Goal: Navigation & Orientation: Find specific page/section

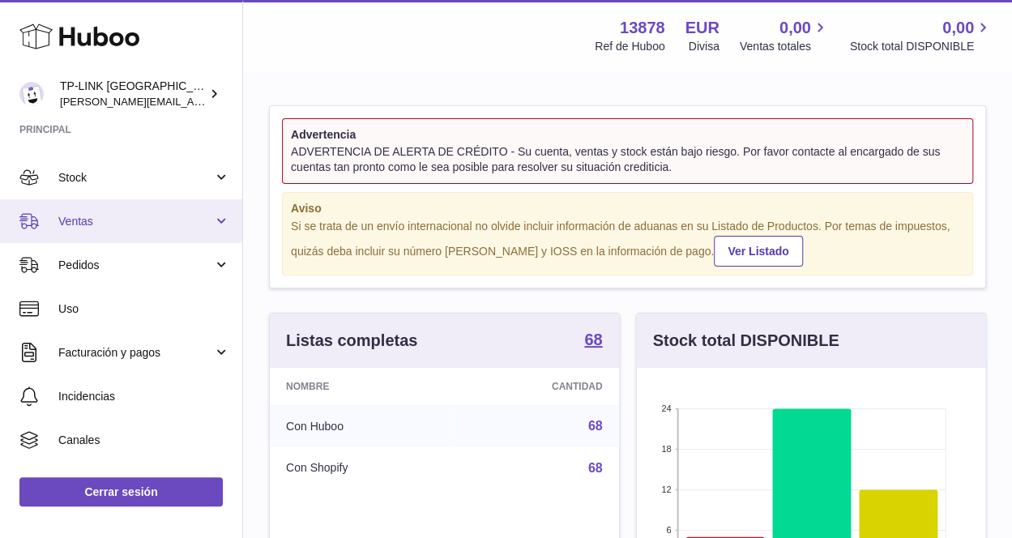
scroll to position [81, 0]
click at [228, 210] on link "Ventas" at bounding box center [121, 218] width 242 height 44
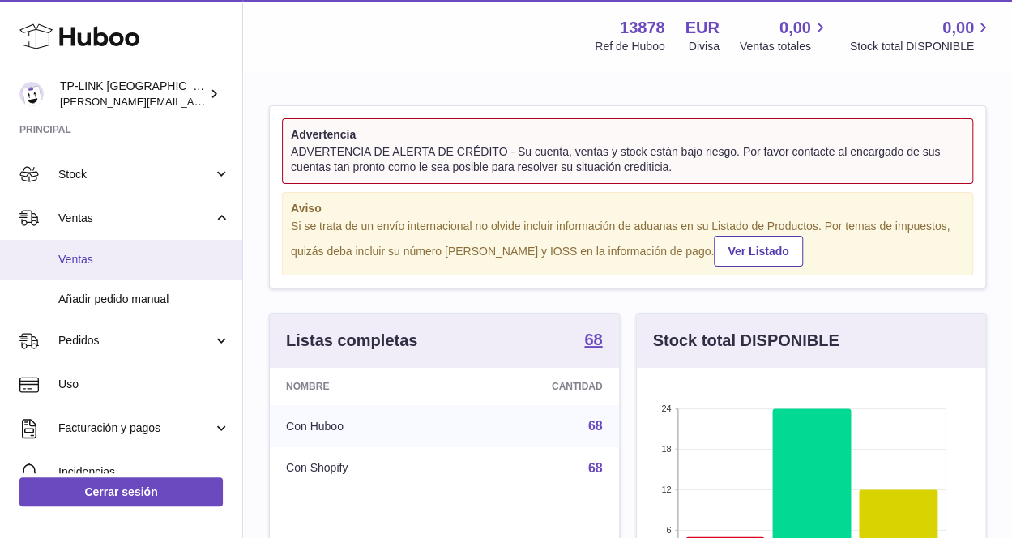
click at [115, 260] on span "Ventas" at bounding box center [144, 259] width 172 height 15
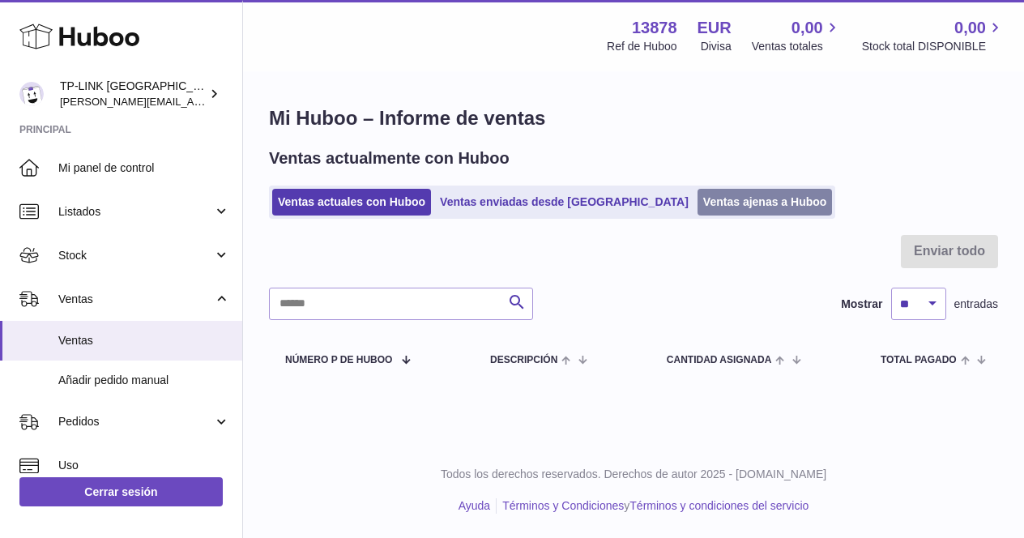
click at [697, 200] on link "Ventas ajenas a Huboo" at bounding box center [764, 202] width 135 height 27
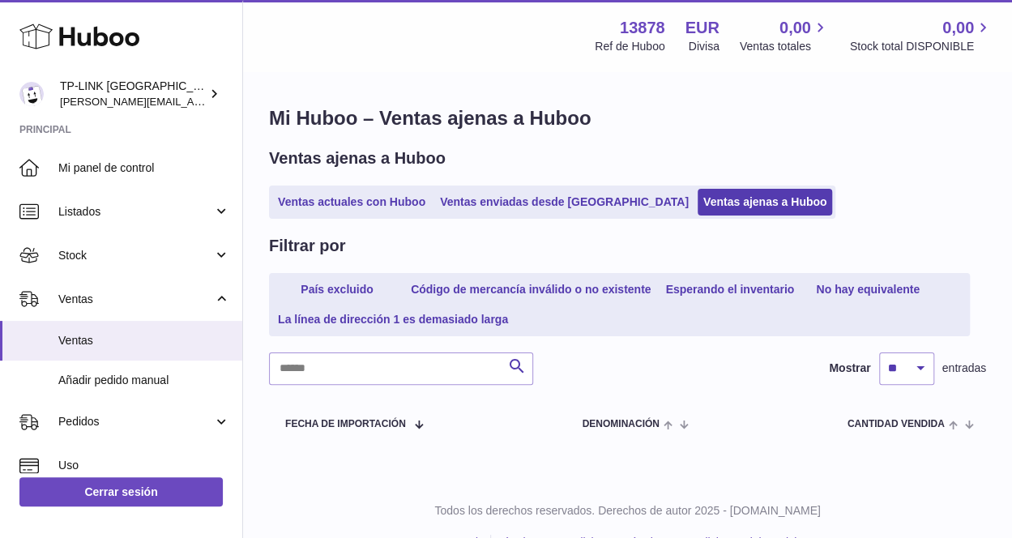
scroll to position [36, 0]
